Goal: Transaction & Acquisition: Purchase product/service

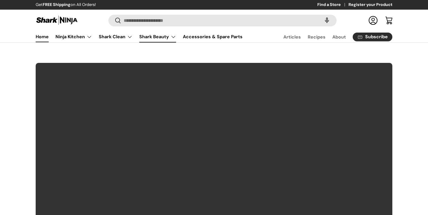
click at [162, 41] on link "Shark Beauty" at bounding box center [157, 36] width 37 height 11
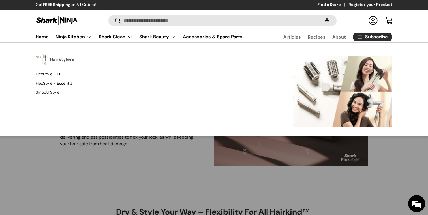
click at [56, 61] on link "Hairstylers" at bounding box center [62, 59] width 25 height 12
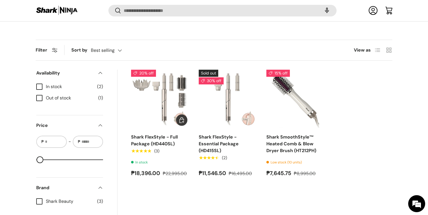
click at [0, 0] on img "Shark FlexStyle - Full Package (HD440SL)" at bounding box center [0, 0] width 0 height 0
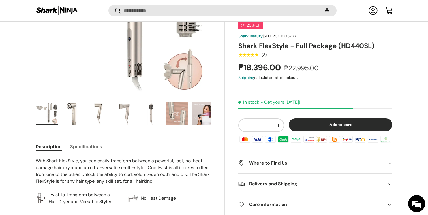
scroll to position [136, 0]
click at [323, 165] on h2 "Where to Find Us" at bounding box center [311, 163] width 145 height 7
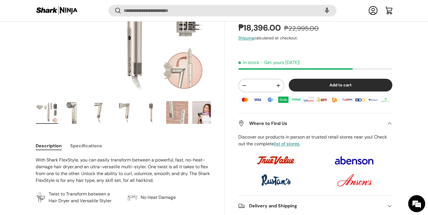
scroll to position [0, 0]
click at [321, 124] on h2 "Where to Find Us" at bounding box center [311, 123] width 145 height 7
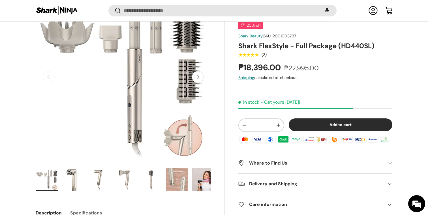
scroll to position [80, 0]
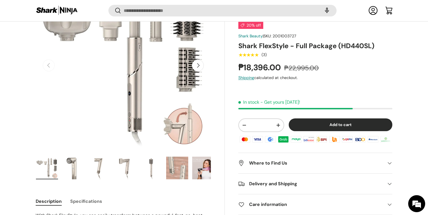
click at [155, 163] on img "Gallery Viewer" at bounding box center [151, 168] width 22 height 23
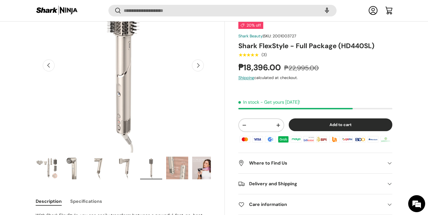
click at [174, 163] on img "Gallery Viewer" at bounding box center [177, 168] width 22 height 23
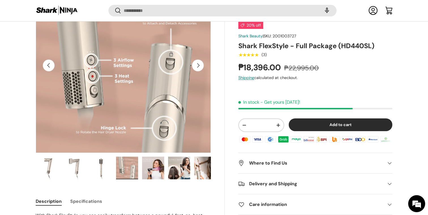
scroll to position [0, 52]
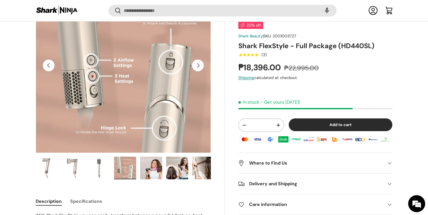
click at [173, 163] on img "Gallery Viewer" at bounding box center [177, 168] width 22 height 23
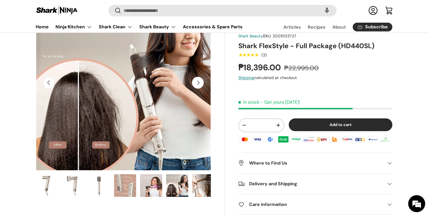
scroll to position [65, 0]
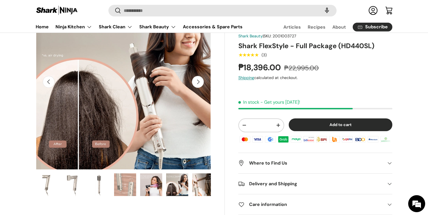
click at [196, 191] on img "Gallery Viewer" at bounding box center [203, 184] width 22 height 23
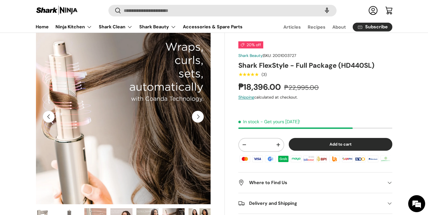
scroll to position [26, 0]
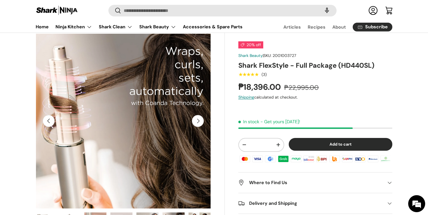
click at [318, 146] on button "Add to cart" at bounding box center [341, 144] width 104 height 13
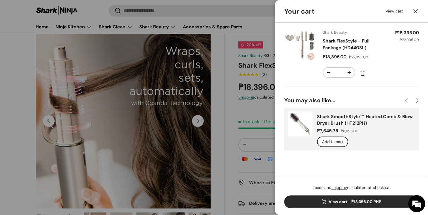
click at [415, 14] on button "Close" at bounding box center [416, 11] width 12 height 12
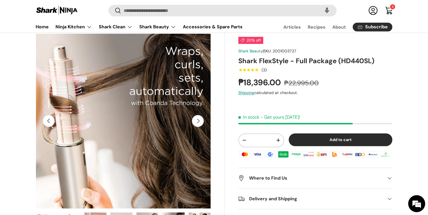
click at [395, 7] on div "1 1 item" at bounding box center [392, 6] width 5 height 5
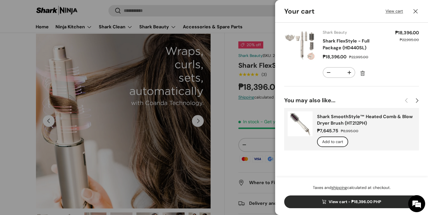
click at [353, 204] on link "View cart - ₱18,396.00 PHP" at bounding box center [351, 201] width 135 height 13
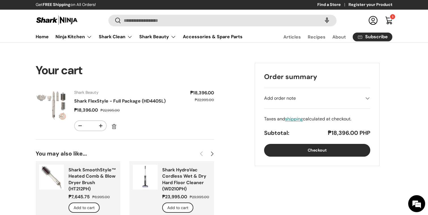
click at [305, 148] on button "Checkout" at bounding box center [317, 150] width 106 height 13
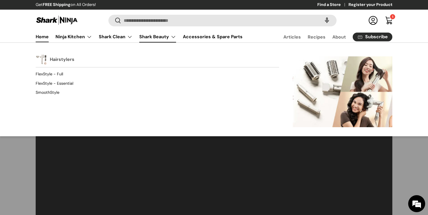
click at [52, 59] on link "Hairstylers" at bounding box center [62, 59] width 25 height 12
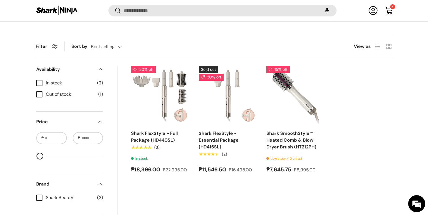
scroll to position [190, 0]
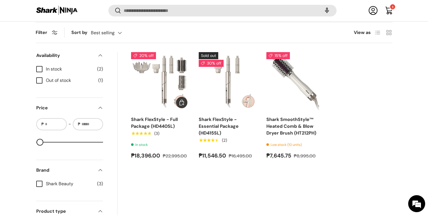
click at [0, 0] on img "Shark FlexStyle - Full Package (HD440SL)" at bounding box center [0, 0] width 0 height 0
